Goal: Transaction & Acquisition: Purchase product/service

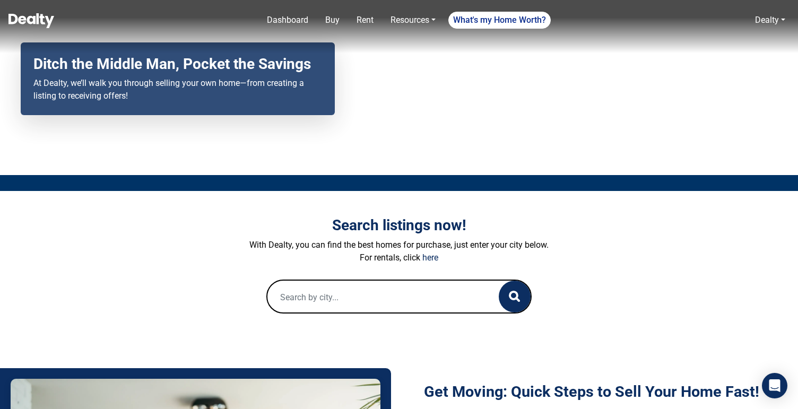
scroll to position [93, 0]
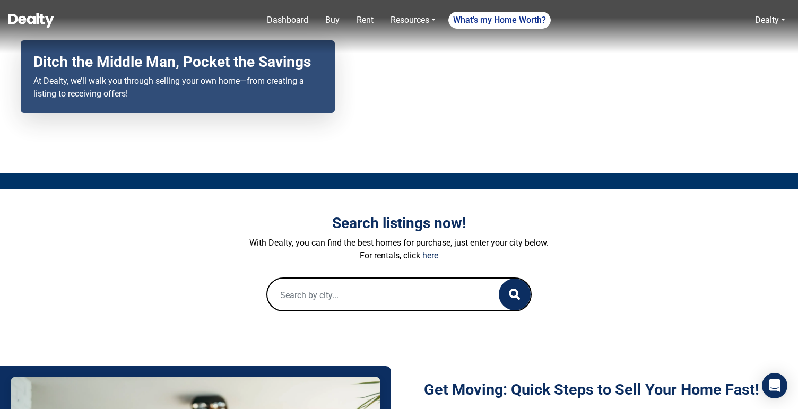
click at [299, 295] on input "text" at bounding box center [372, 295] width 210 height 34
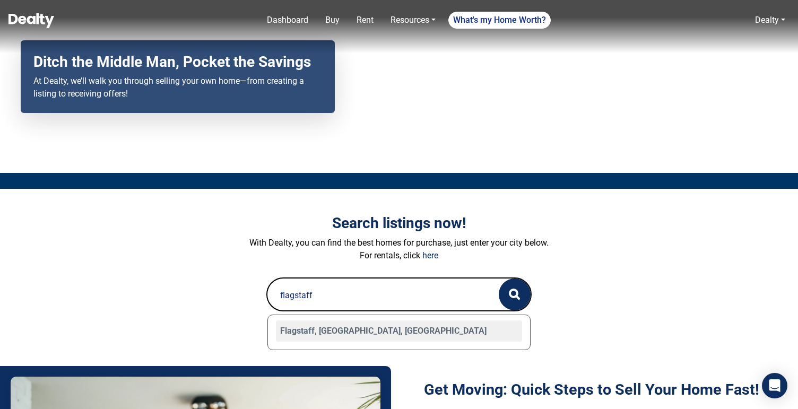
click at [291, 337] on div "Flagstaff, AZ, USA" at bounding box center [399, 330] width 246 height 21
type input "Flagstaff, AZ, USA"
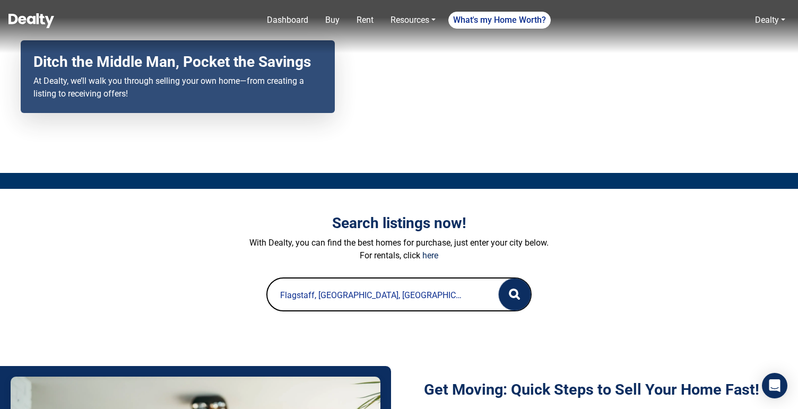
click at [517, 293] on circle "button" at bounding box center [513, 293] width 7 height 7
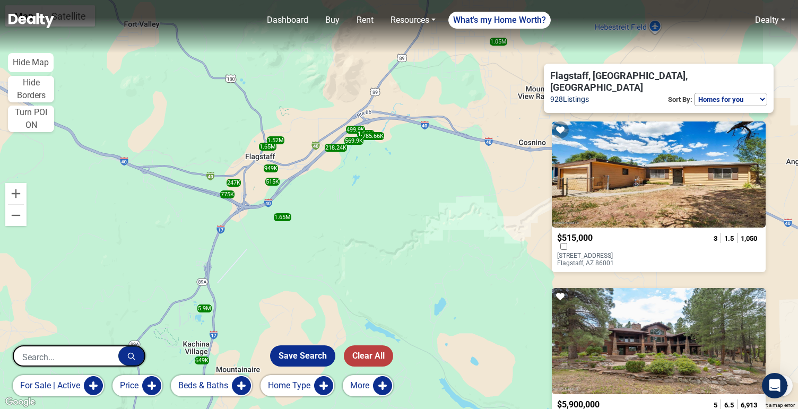
click at [729, 93] on select "Homes for you Price (Low to High) Price (High to Low) Newest" at bounding box center [730, 99] width 73 height 13
select select "newest"
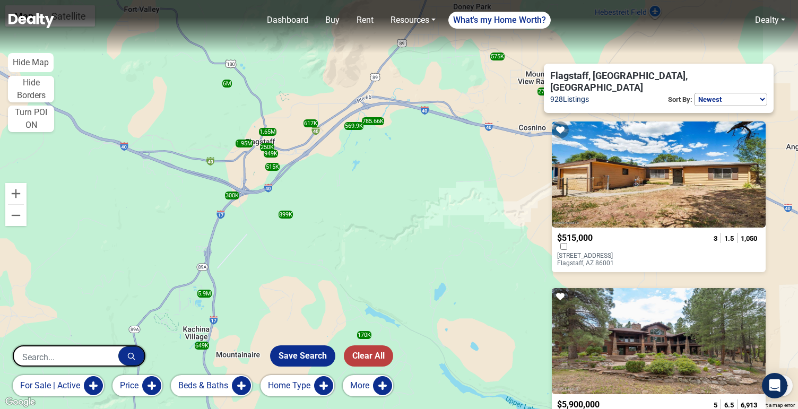
click at [605, 159] on div at bounding box center [659, 174] width 214 height 106
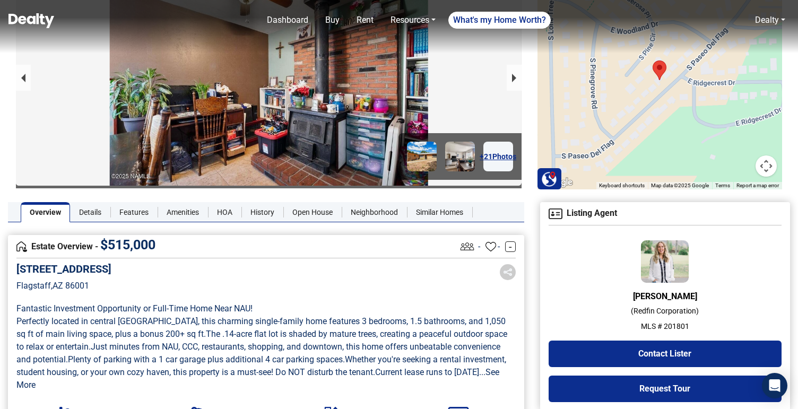
scroll to position [84, 0]
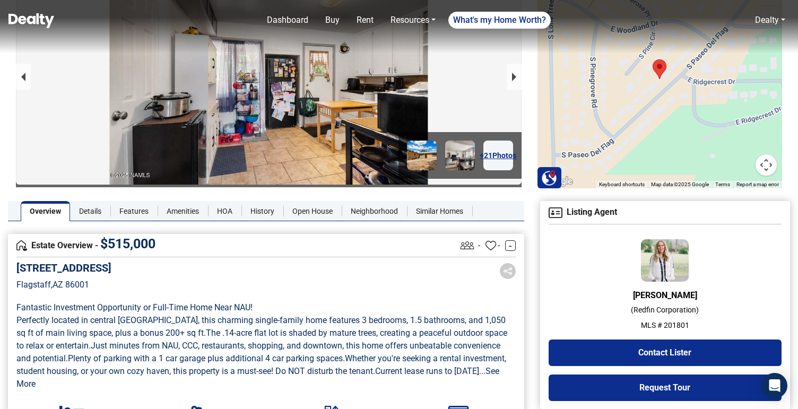
click at [22, 15] on img at bounding box center [31, 20] width 46 height 15
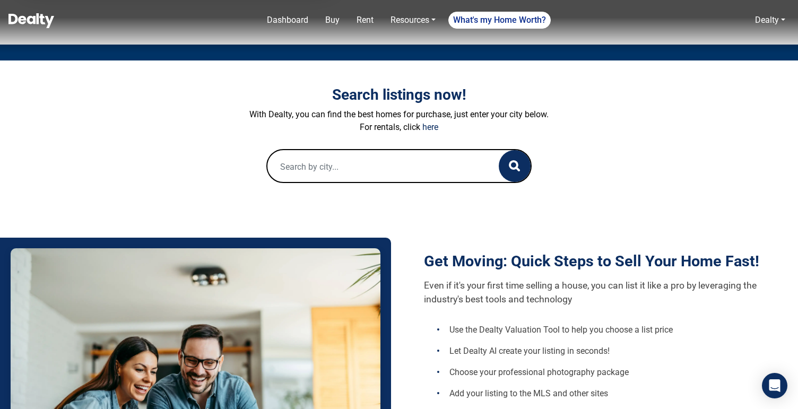
scroll to position [222, 0]
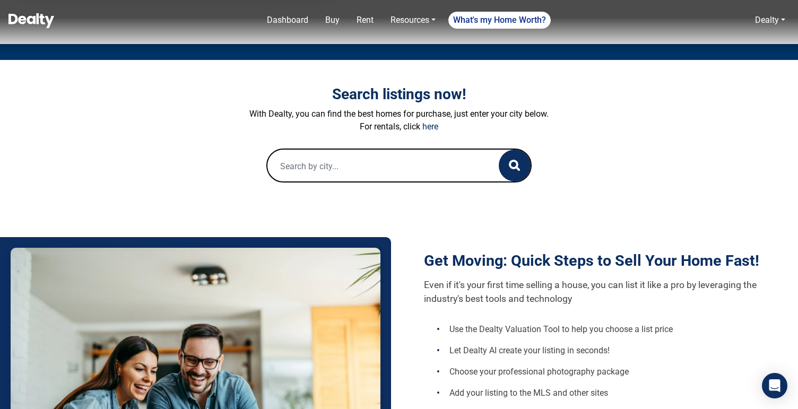
click at [307, 168] on input "text" at bounding box center [372, 167] width 210 height 34
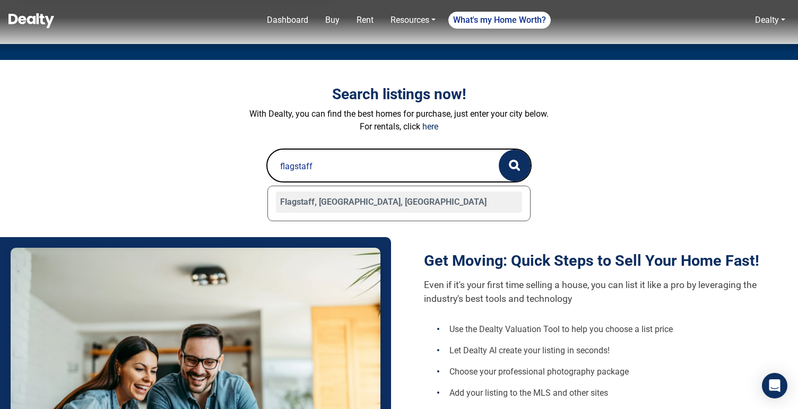
click at [321, 204] on div "Flagstaff, [GEOGRAPHIC_DATA], [GEOGRAPHIC_DATA]" at bounding box center [399, 201] width 246 height 21
type input "Flagstaff, [GEOGRAPHIC_DATA], [GEOGRAPHIC_DATA]"
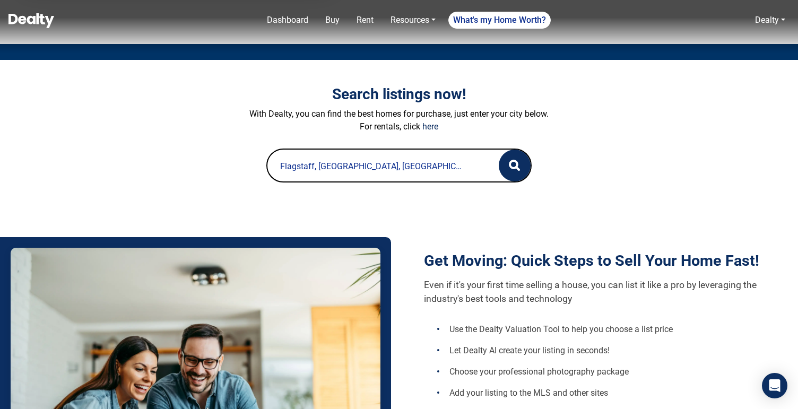
click at [498, 165] on div "Flagstaff, [GEOGRAPHIC_DATA], [GEOGRAPHIC_DATA]" at bounding box center [398, 167] width 263 height 34
click at [517, 164] on circle "button" at bounding box center [513, 164] width 7 height 7
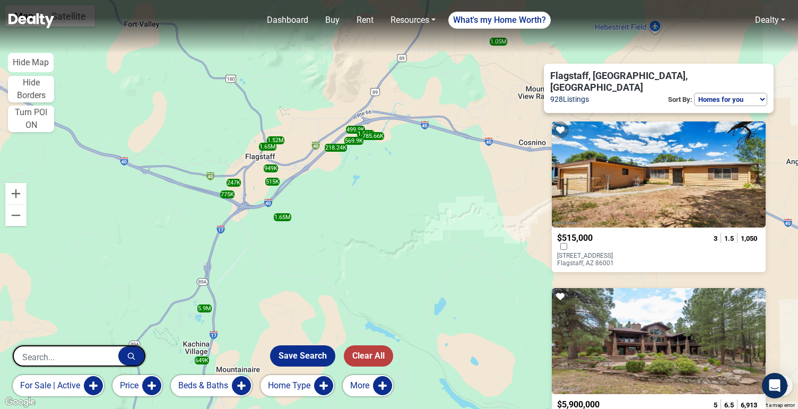
click at [709, 93] on select "Homes for you Price (Low to High) Price (High to Low) Newest" at bounding box center [730, 99] width 73 height 13
select select "newest"
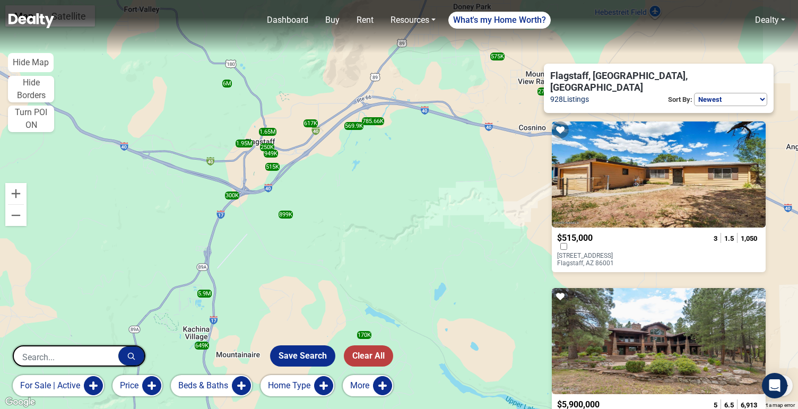
click at [617, 288] on div at bounding box center [659, 341] width 214 height 106
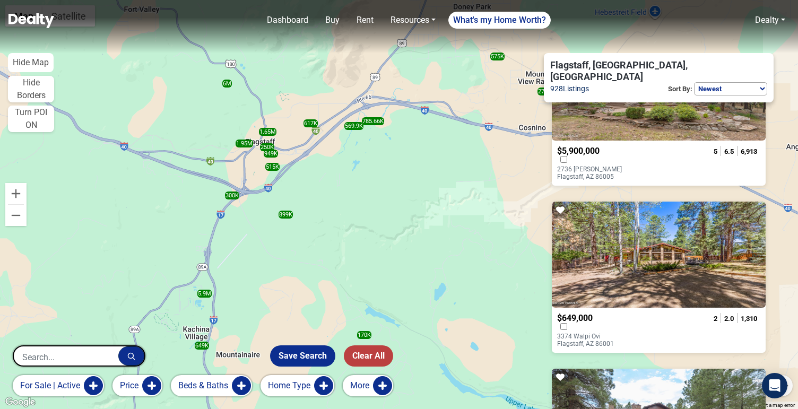
scroll to position [254, 0]
click at [633, 229] on div at bounding box center [659, 254] width 214 height 106
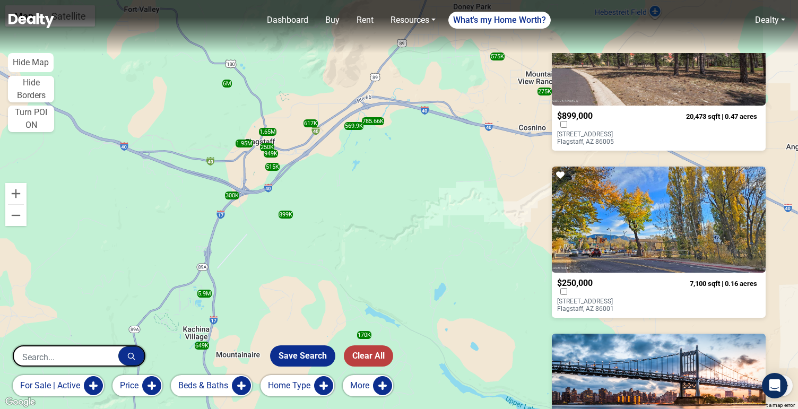
scroll to position [2956, 0]
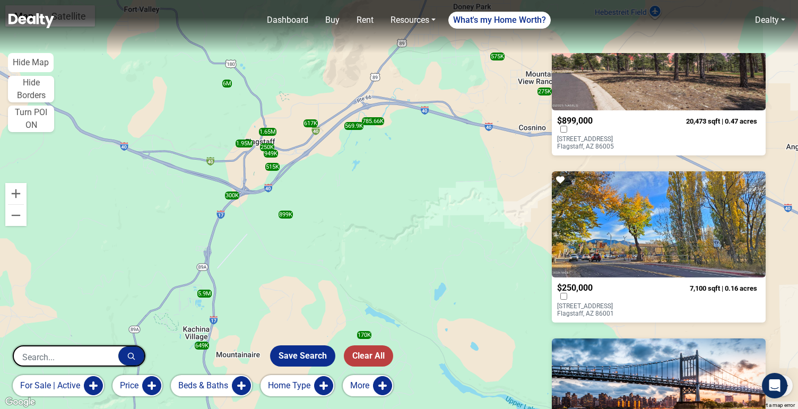
click at [616, 226] on div at bounding box center [659, 224] width 214 height 106
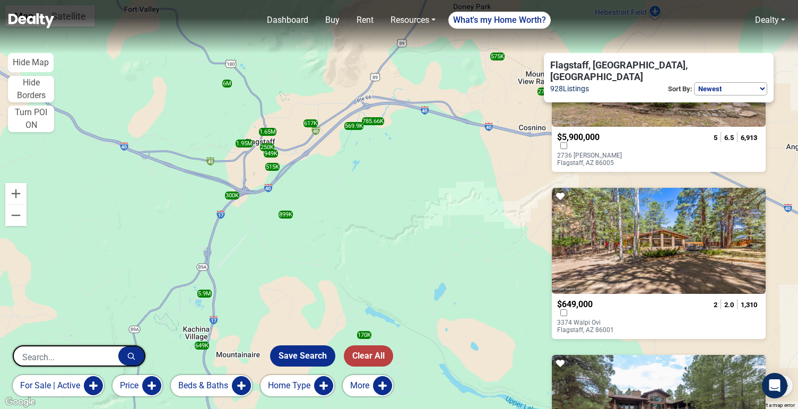
scroll to position [0, 0]
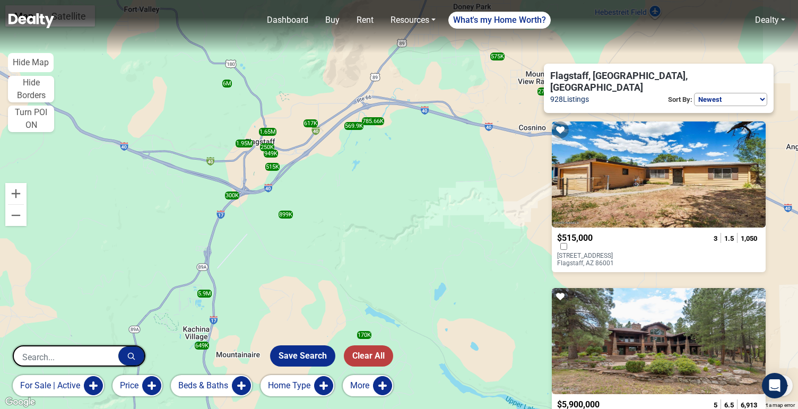
click at [42, 356] on input "text" at bounding box center [66, 356] width 105 height 21
click at [637, 167] on div at bounding box center [659, 174] width 214 height 106
click at [609, 195] on div at bounding box center [659, 174] width 214 height 106
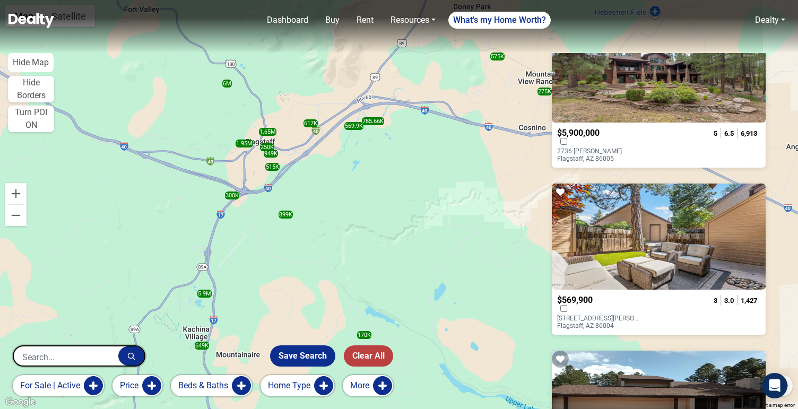
scroll to position [609, 0]
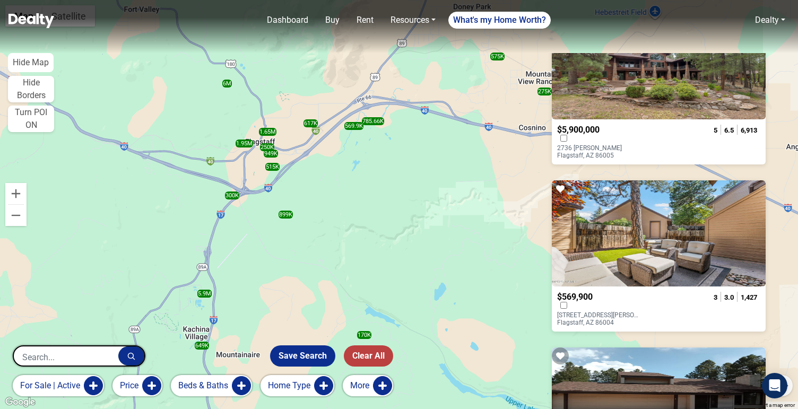
click at [654, 208] on div at bounding box center [659, 233] width 214 height 106
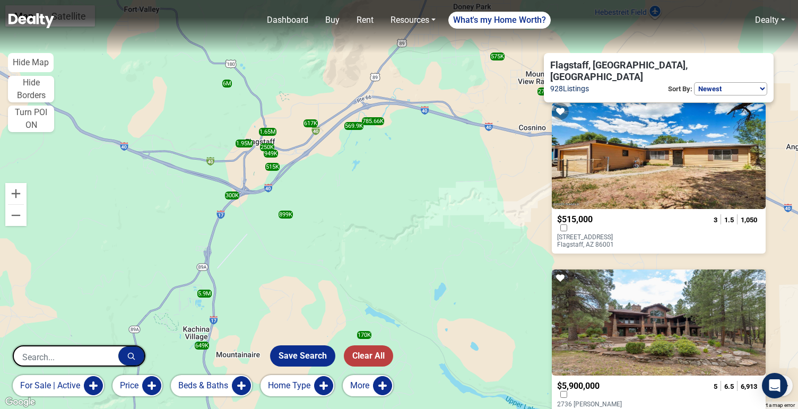
scroll to position [0, 0]
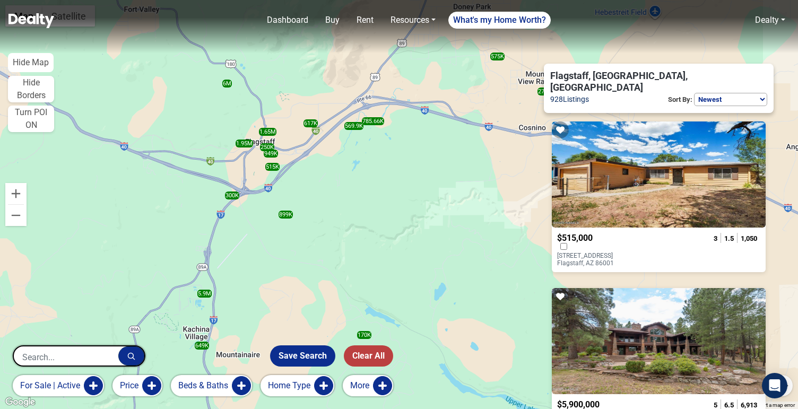
click at [631, 170] on div at bounding box center [659, 174] width 214 height 106
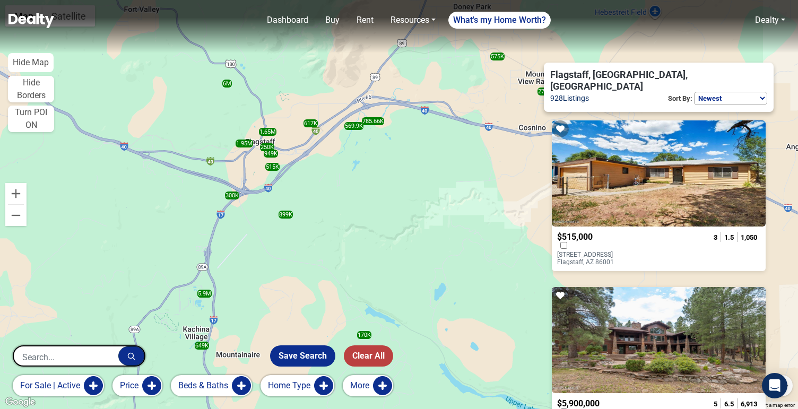
click at [707, 92] on select "Homes for you Price (Low to High) Price (High to Low) Newest" at bounding box center [730, 98] width 73 height 13
click at [661, 68] on div "Flagstaff, AZ, USA 928 Listings Sort By: Homes for you Price (Low to High) Pric…" at bounding box center [659, 87] width 230 height 49
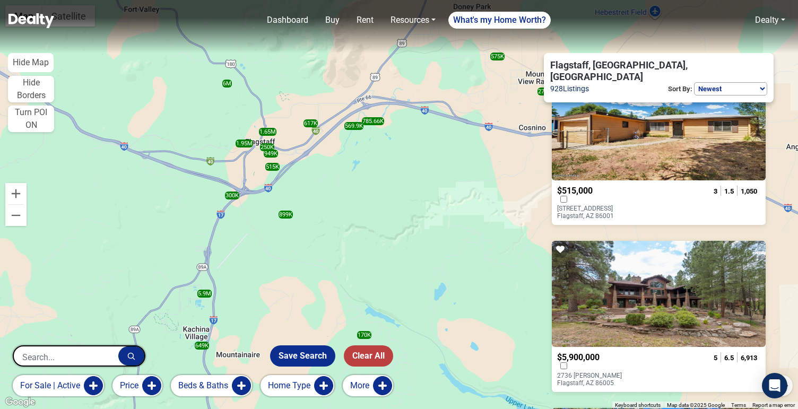
scroll to position [0, 0]
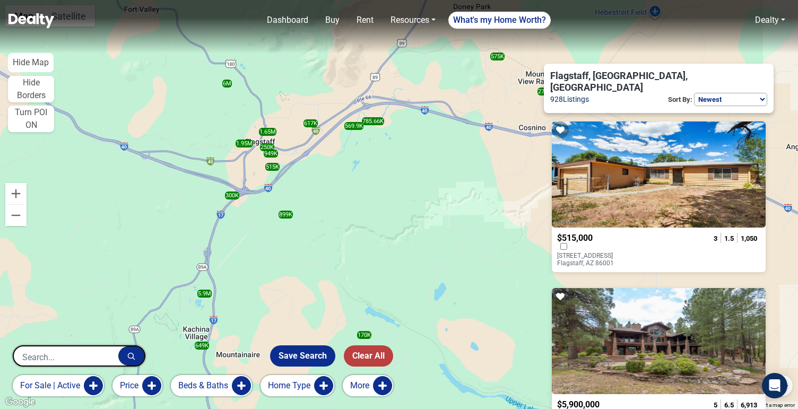
click at [708, 93] on select "Homes for you Price (Low to High) Price (High to Low) Newest" at bounding box center [730, 99] width 73 height 13
click at [51, 352] on input "text" at bounding box center [66, 356] width 105 height 21
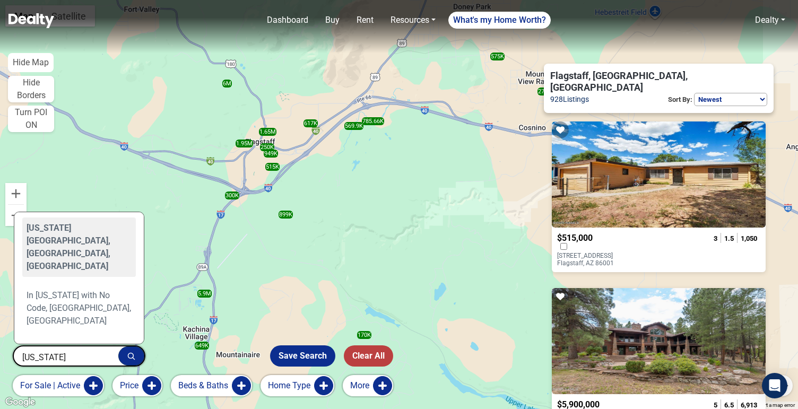
click at [51, 232] on div "Arizona City, AZ, USA" at bounding box center [79, 246] width 114 height 59
type input "Arizona City, AZ, USA"
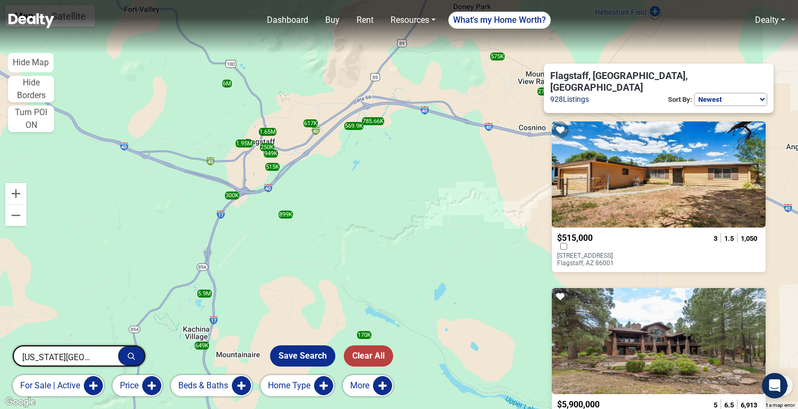
click at [136, 362] on button "button" at bounding box center [131, 355] width 26 height 19
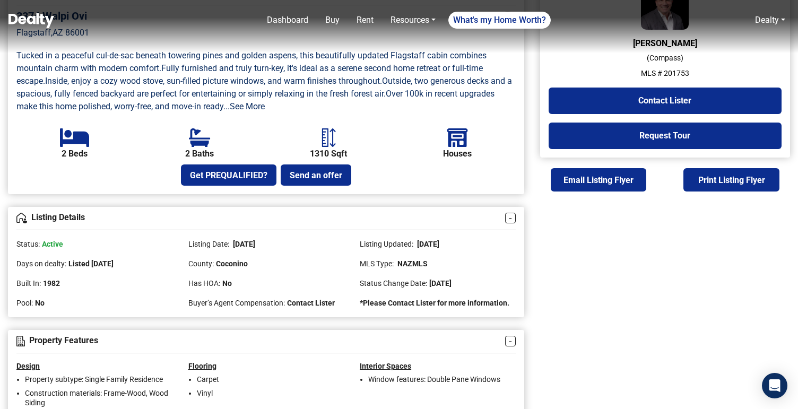
scroll to position [337, 0]
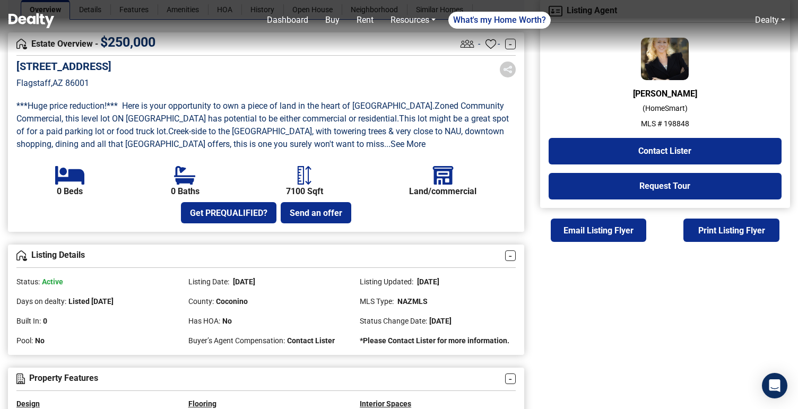
scroll to position [285, 0]
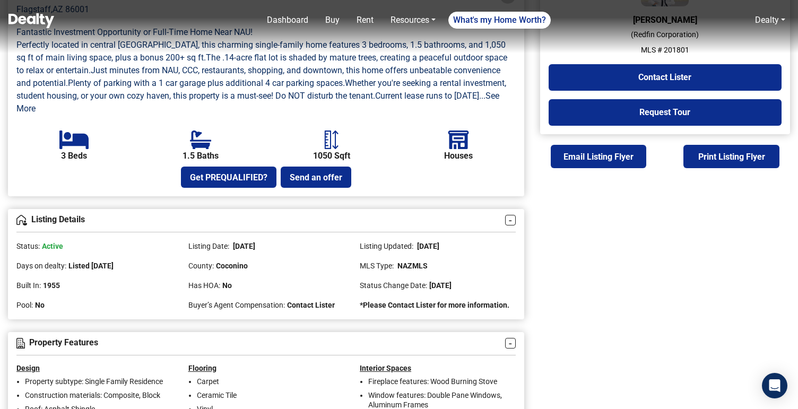
scroll to position [406, 0]
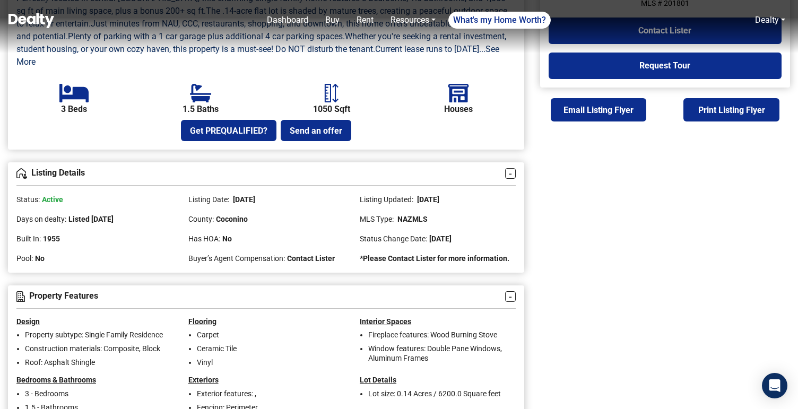
drag, startPoint x: 360, startPoint y: 237, endPoint x: 514, endPoint y: 237, distance: 154.4
click at [514, 237] on div "Status Change Date: [DATE]" at bounding box center [438, 235] width 156 height 20
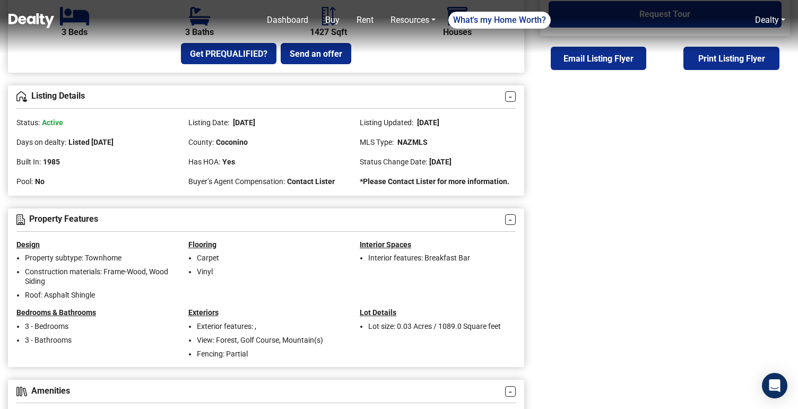
scroll to position [458, 0]
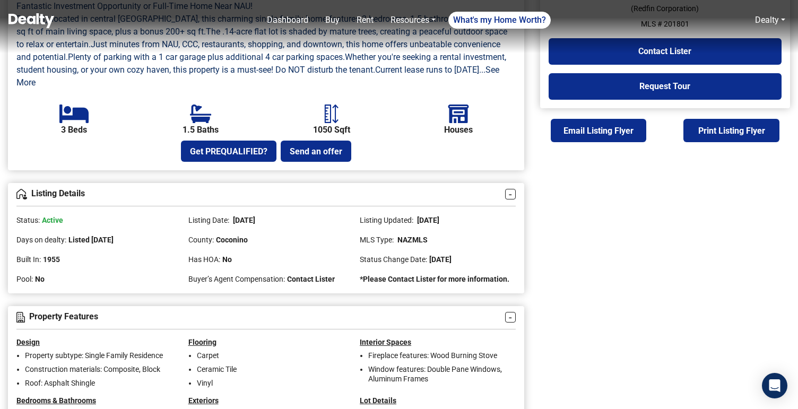
scroll to position [391, 0]
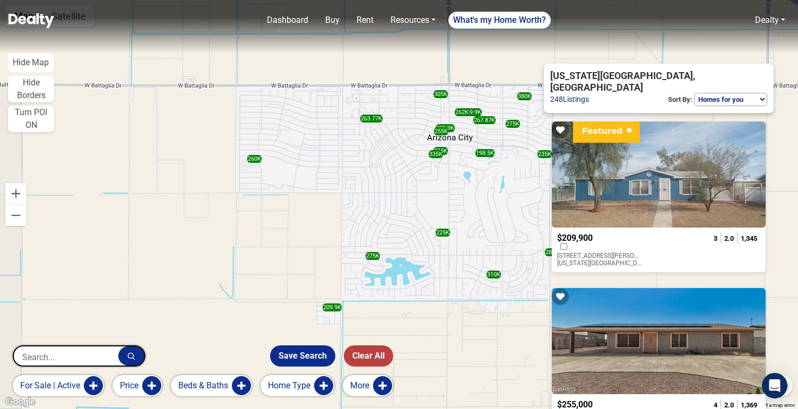
click at [85, 356] on input "text" at bounding box center [66, 356] width 105 height 21
type input "Flagstaff"
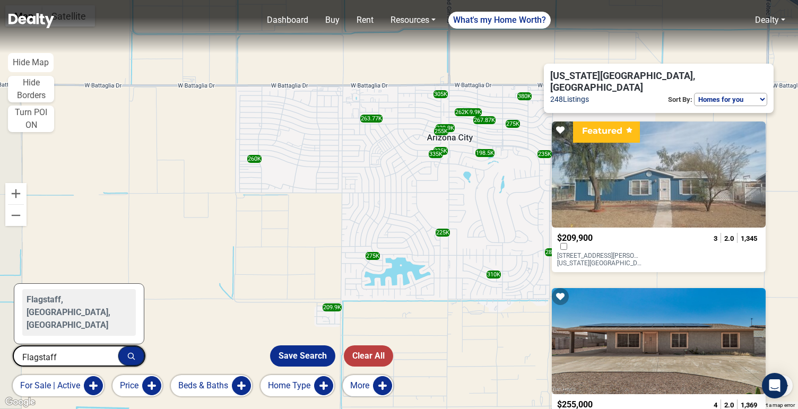
click at [127, 355] on button "button" at bounding box center [131, 355] width 26 height 19
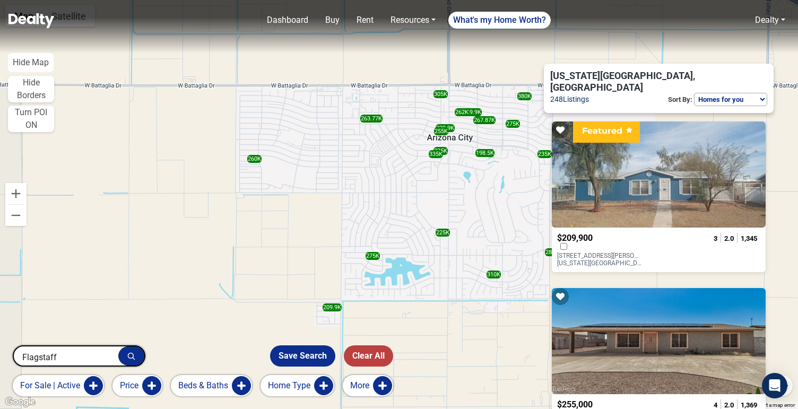
click at [68, 364] on input "Flagstaff" at bounding box center [66, 356] width 105 height 21
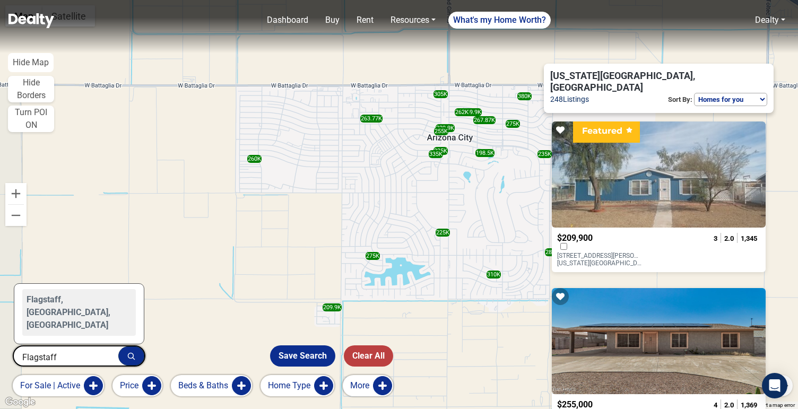
click at [82, 329] on div "Flagstaff, AZ, USA" at bounding box center [79, 312] width 114 height 47
type input "Flagstaff, AZ, USA"
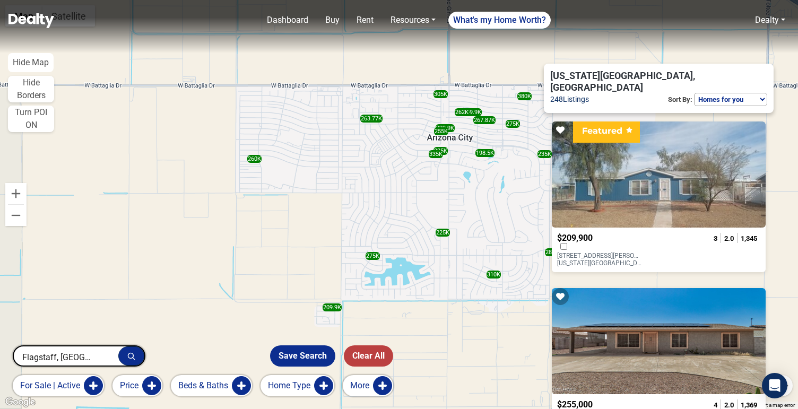
click at [108, 361] on input "Flagstaff, AZ, USA" at bounding box center [66, 356] width 105 height 21
click at [635, 168] on div at bounding box center [659, 174] width 214 height 106
